Goal: Find specific page/section: Find specific page/section

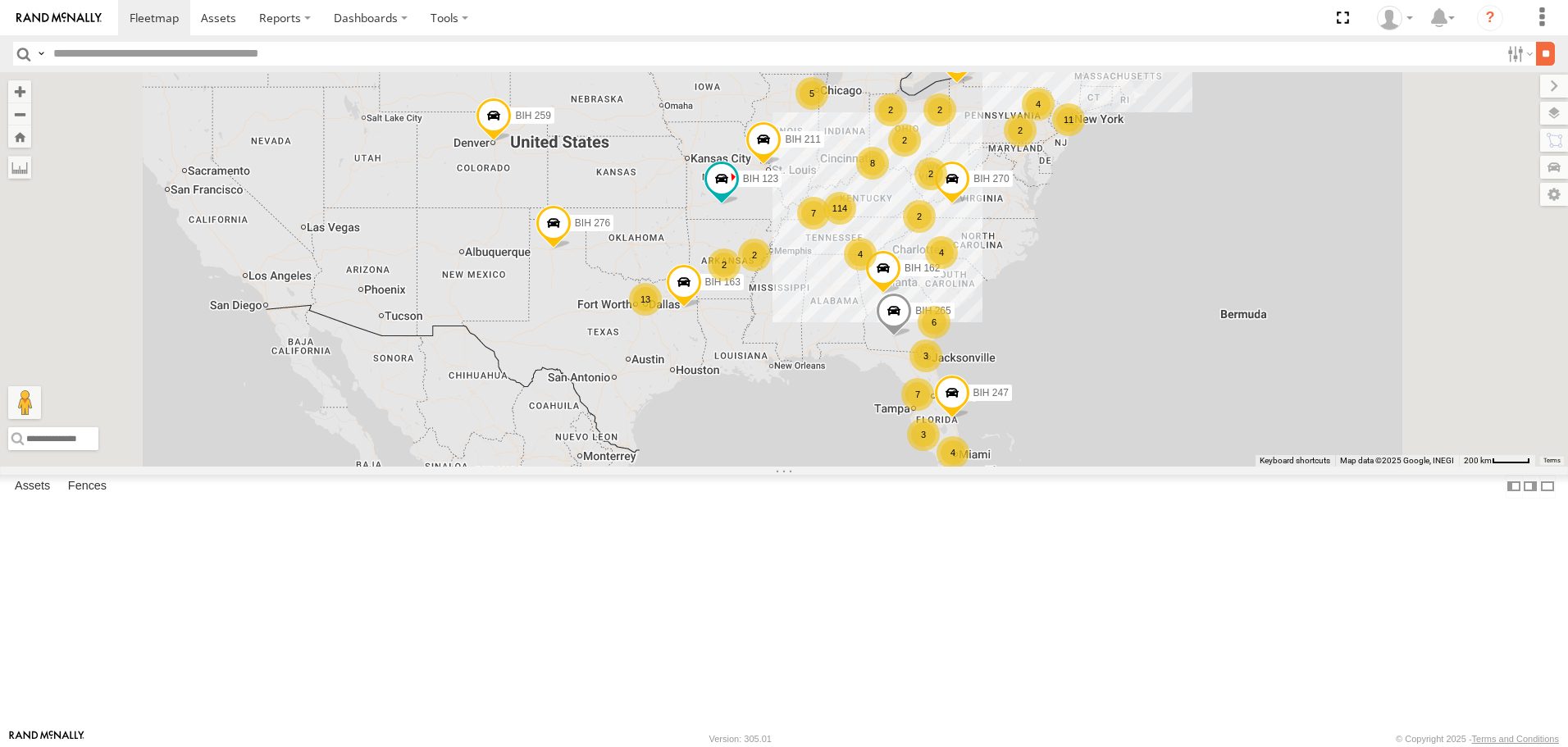
click at [1537, 55] on input "**" at bounding box center [1546, 53] width 19 height 24
click at [0, 0] on span "Asset" at bounding box center [0, 0] width 0 height 0
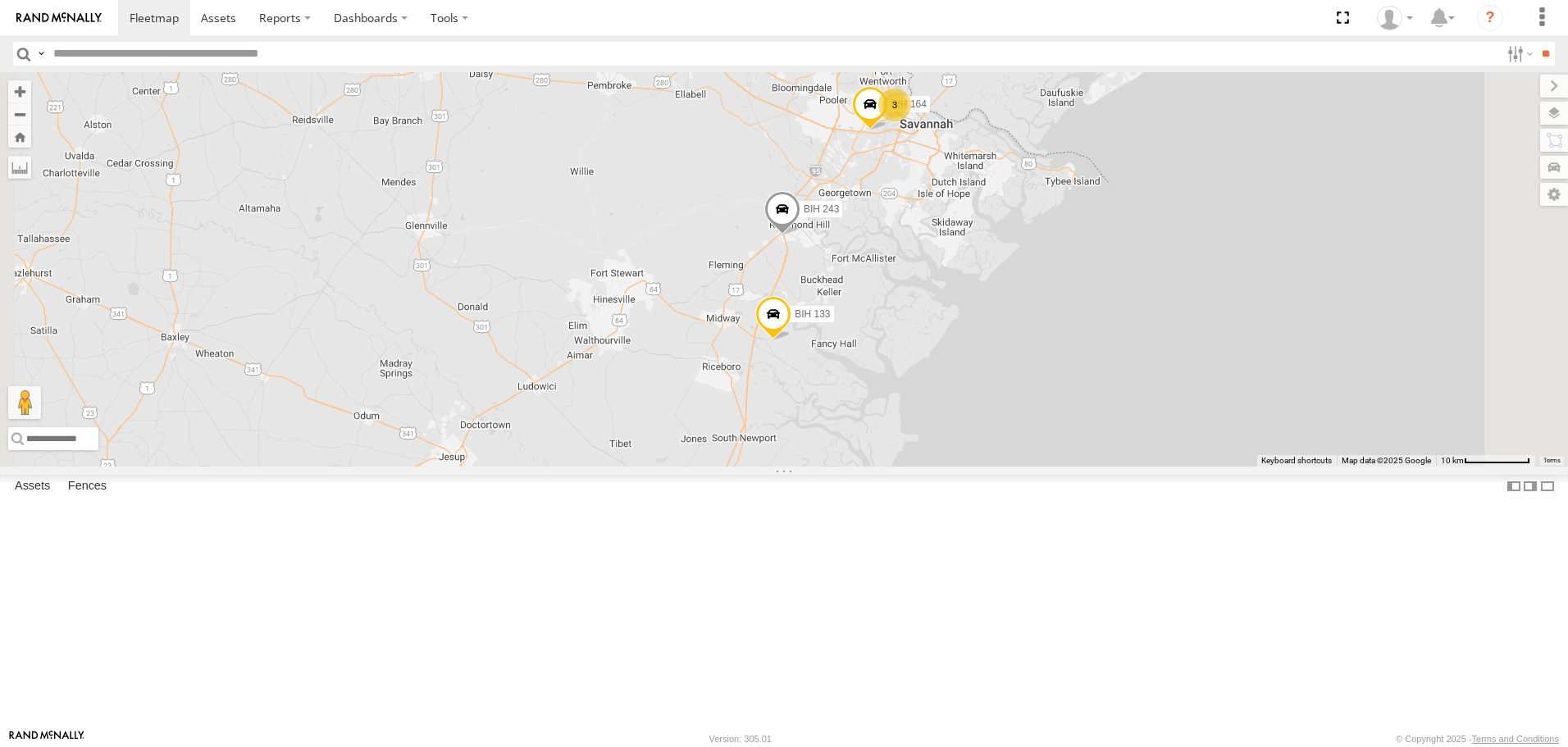
drag, startPoint x: 1099, startPoint y: 257, endPoint x: 1037, endPoint y: 292, distance: 71.2
click at [1037, 292] on div "BIH 276 [GEOGRAPHIC_DATA] 259 [GEOGRAPHIC_DATA] 265 BIH 163 [GEOGRAPHIC_DATA] 1…" at bounding box center [784, 269] width 1568 height 394
